Goal: Task Accomplishment & Management: Manage account settings

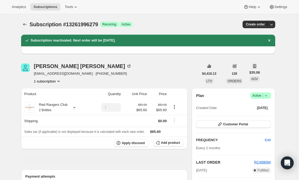
scroll to position [11, 0]
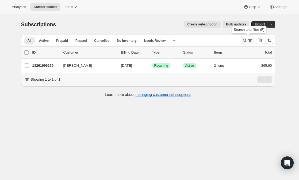
click at [243, 37] on button "Search and filter results" at bounding box center [247, 40] width 13 height 7
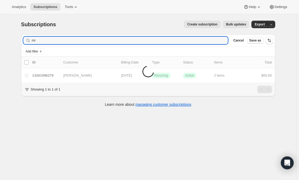
type input "m"
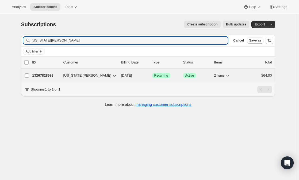
type input "[US_STATE][PERSON_NAME]"
drag, startPoint x: 49, startPoint y: 76, endPoint x: 56, endPoint y: 76, distance: 6.4
click at [56, 76] on p "13267828983" at bounding box center [45, 75] width 27 height 5
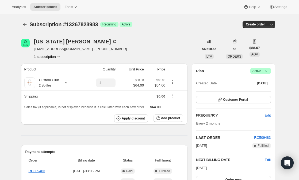
click at [65, 42] on div "[US_STATE][PERSON_NAME]" at bounding box center [75, 41] width 83 height 5
